Goal: Information Seeking & Learning: Learn about a topic

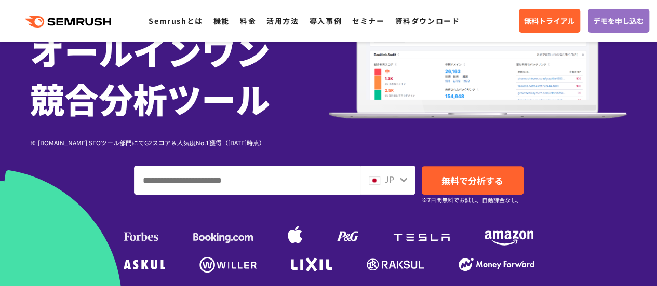
scroll to position [208, 0]
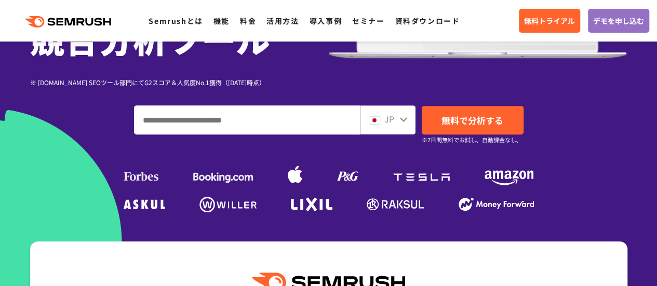
click at [252, 120] on input "ドメイン、キーワードまたはURLを入力してください" at bounding box center [246, 120] width 225 height 28
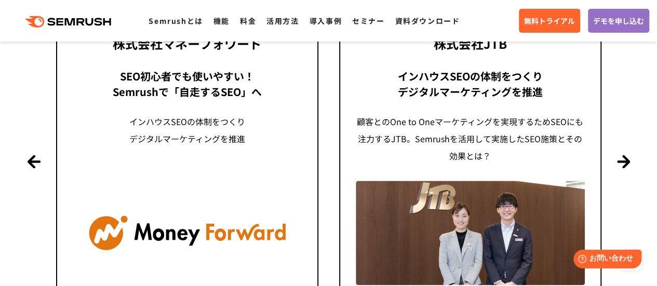
scroll to position [2543, 0]
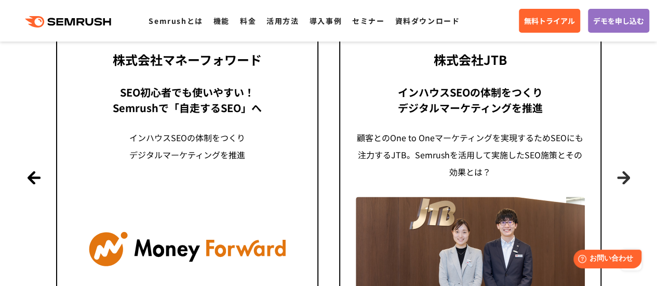
click at [621, 175] on button "Next" at bounding box center [623, 177] width 13 height 13
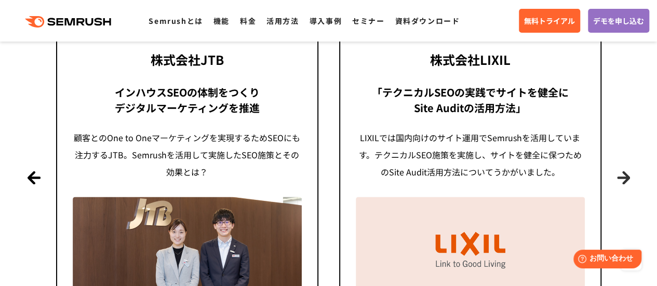
click at [621, 175] on button "Next" at bounding box center [623, 177] width 13 height 13
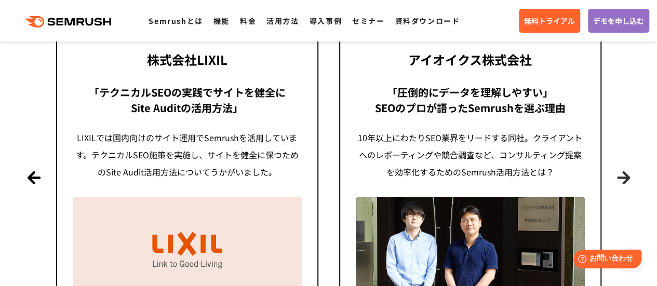
click at [621, 175] on button "Next" at bounding box center [623, 177] width 13 height 13
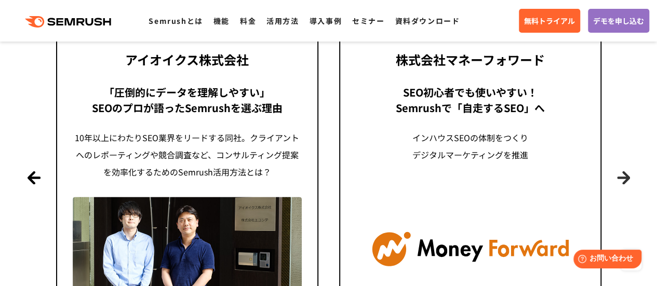
click at [621, 175] on button "Next" at bounding box center [623, 177] width 13 height 13
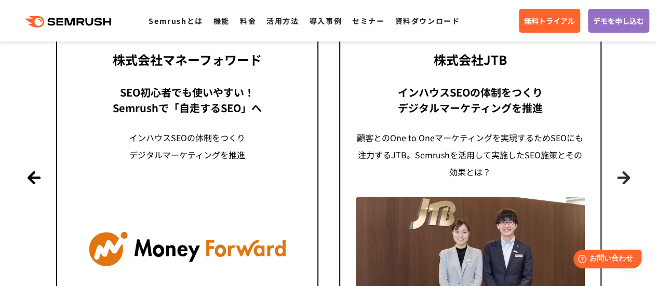
click at [621, 175] on button "Next" at bounding box center [623, 177] width 13 height 13
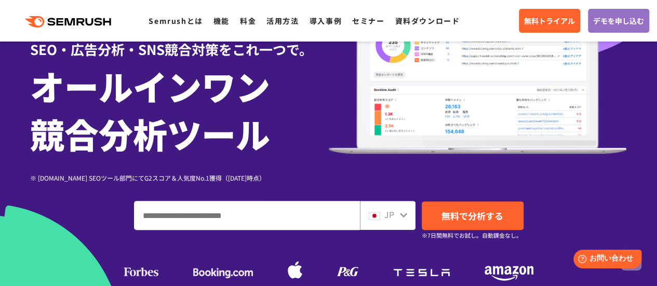
scroll to position [104, 0]
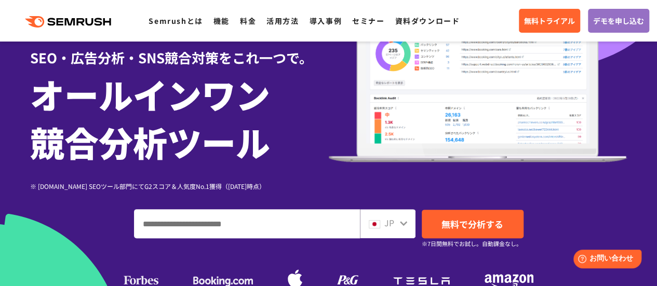
click at [247, 224] on input "ドメイン、キーワードまたはURLを入力してください" at bounding box center [246, 224] width 225 height 28
paste input "**********"
type input "**********"
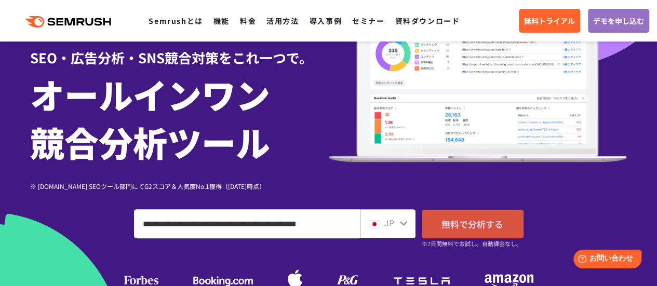
click at [478, 220] on span "無料で分析する" at bounding box center [472, 223] width 62 height 13
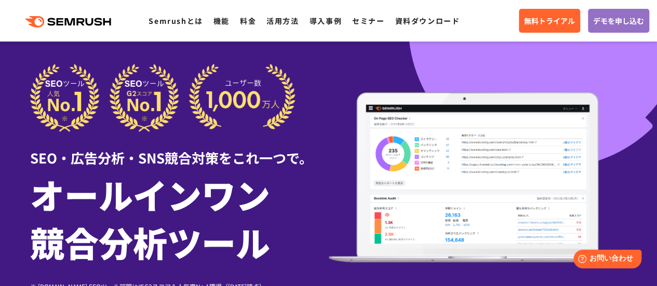
scroll to position [0, 0]
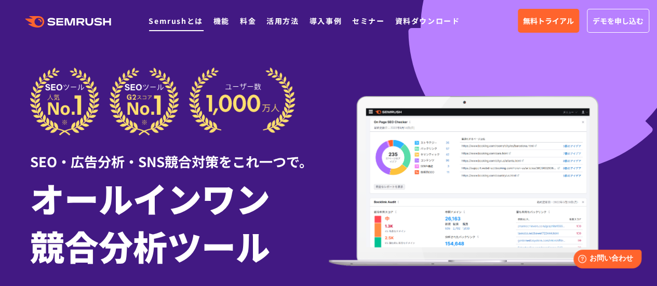
click at [180, 19] on link "Semrushとは" at bounding box center [175, 21] width 54 height 10
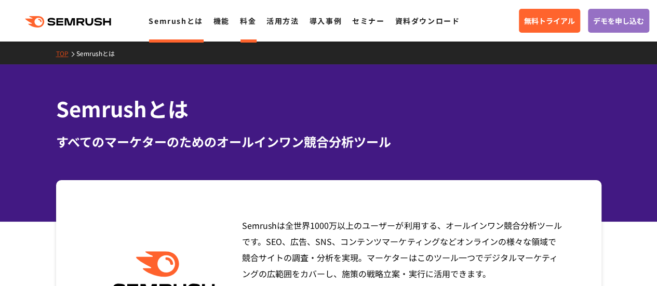
click at [240, 23] on link "料金" at bounding box center [248, 21] width 16 height 10
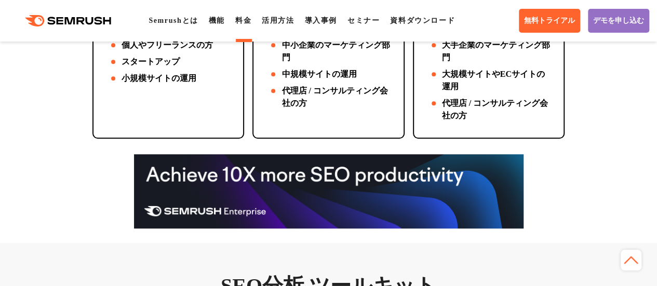
scroll to position [415, 0]
